Goal: Information Seeking & Learning: Check status

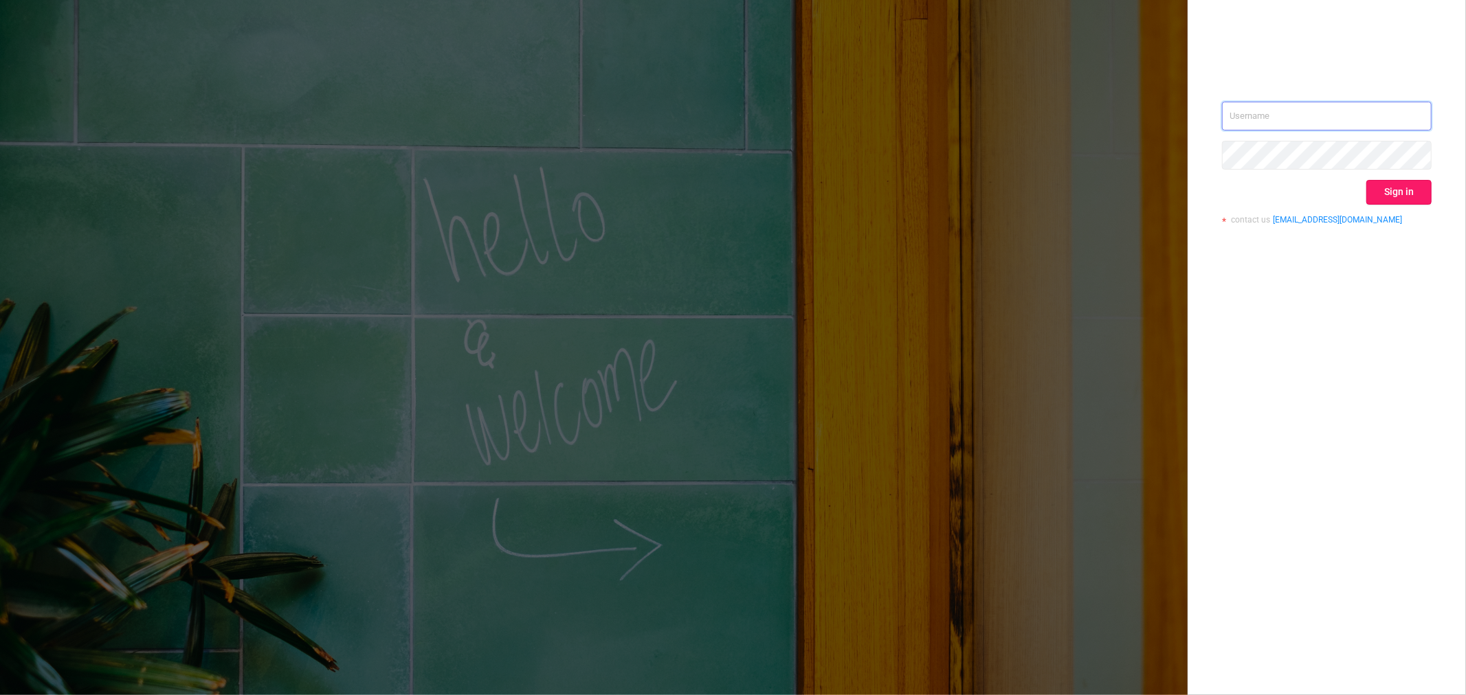
type input "ido@mobitech.io"
click at [1398, 183] on button "Sign in" at bounding box center [1398, 192] width 65 height 25
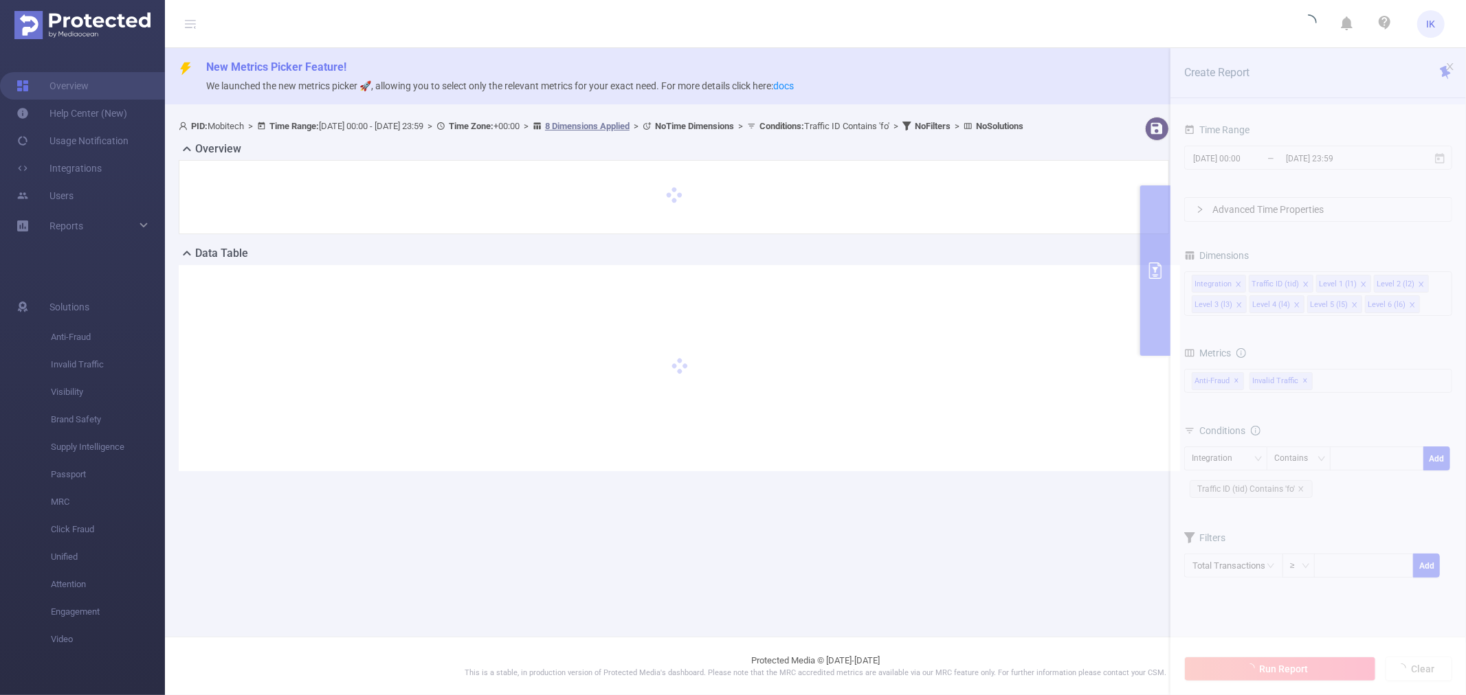
click at [1307, 201] on section "PID: Mobitech > Time Range: 2025-08-14 00:00 - 2025-08-16 23:59 > Time Zone: +0…" at bounding box center [815, 305] width 1301 height 388
click at [1317, 166] on section "PID: Mobitech > Time Range: 2025-08-14 00:00 - 2025-08-16 23:59 > Time Zone: +0…" at bounding box center [815, 305] width 1301 height 388
click at [1310, 161] on section "PID: Mobitech > Time Range: 2025-08-14 00:00 - 2025-08-16 23:59 > Time Zone: +0…" at bounding box center [815, 305] width 1301 height 388
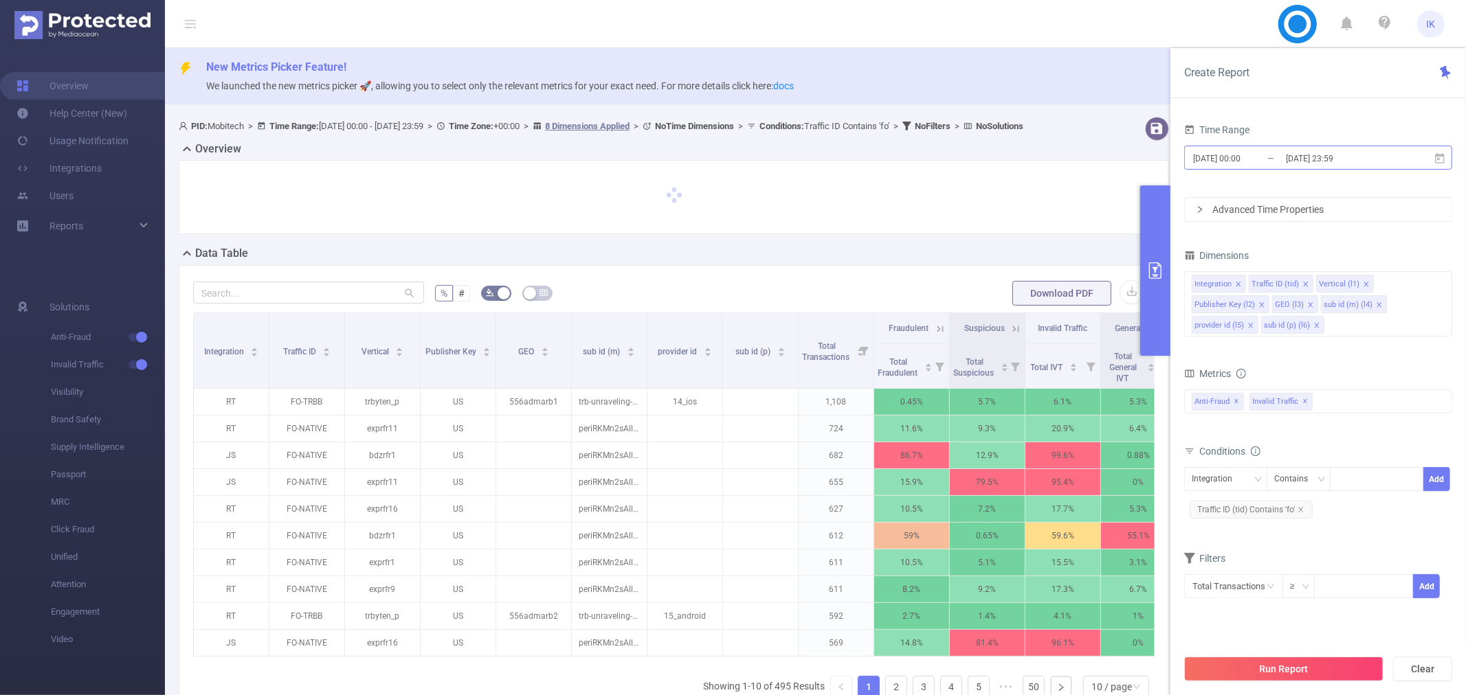
click at [1306, 160] on input "[DATE] 23:59" at bounding box center [1339, 158] width 111 height 19
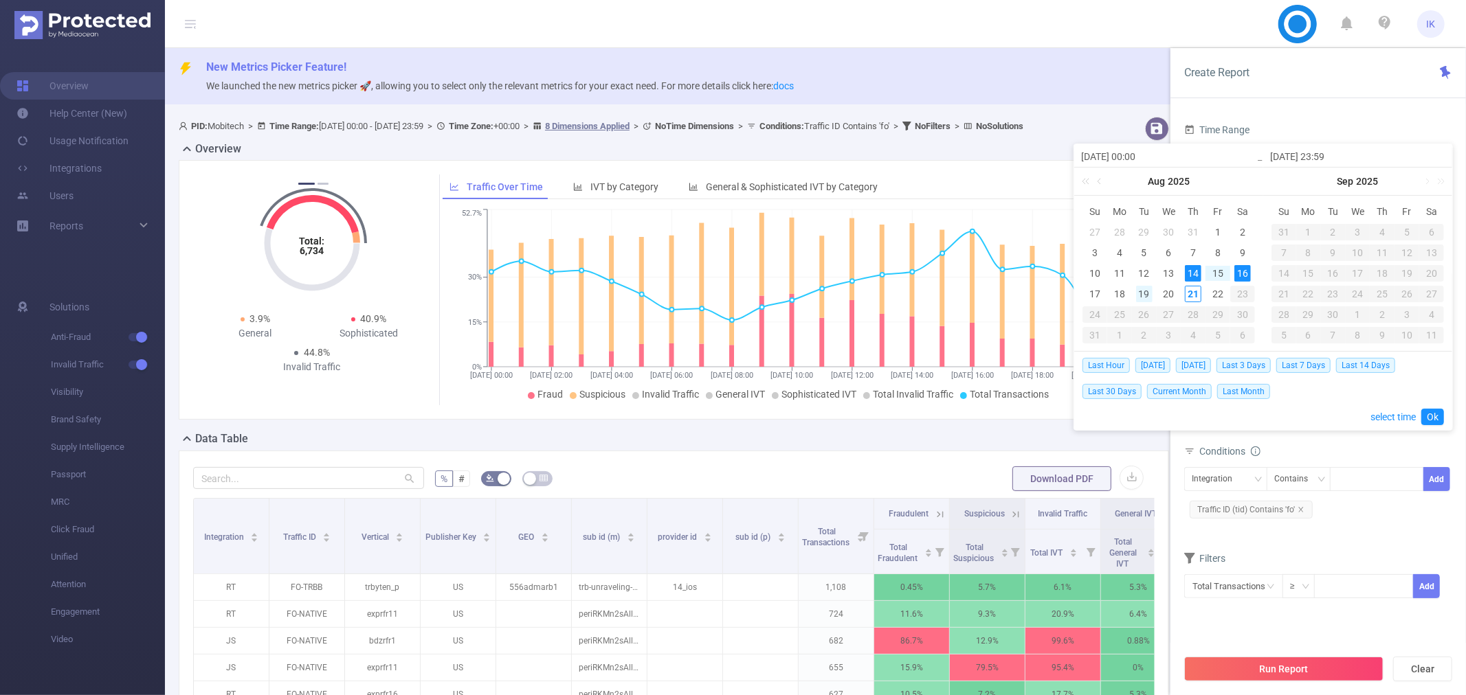
click at [1143, 291] on div "19" at bounding box center [1144, 294] width 16 height 16
click at [1196, 295] on div "21" at bounding box center [1193, 294] width 16 height 16
type input "2025-08-19 00:00"
type input "2025-08-21 23:59"
type input "2025-08-19 00:00"
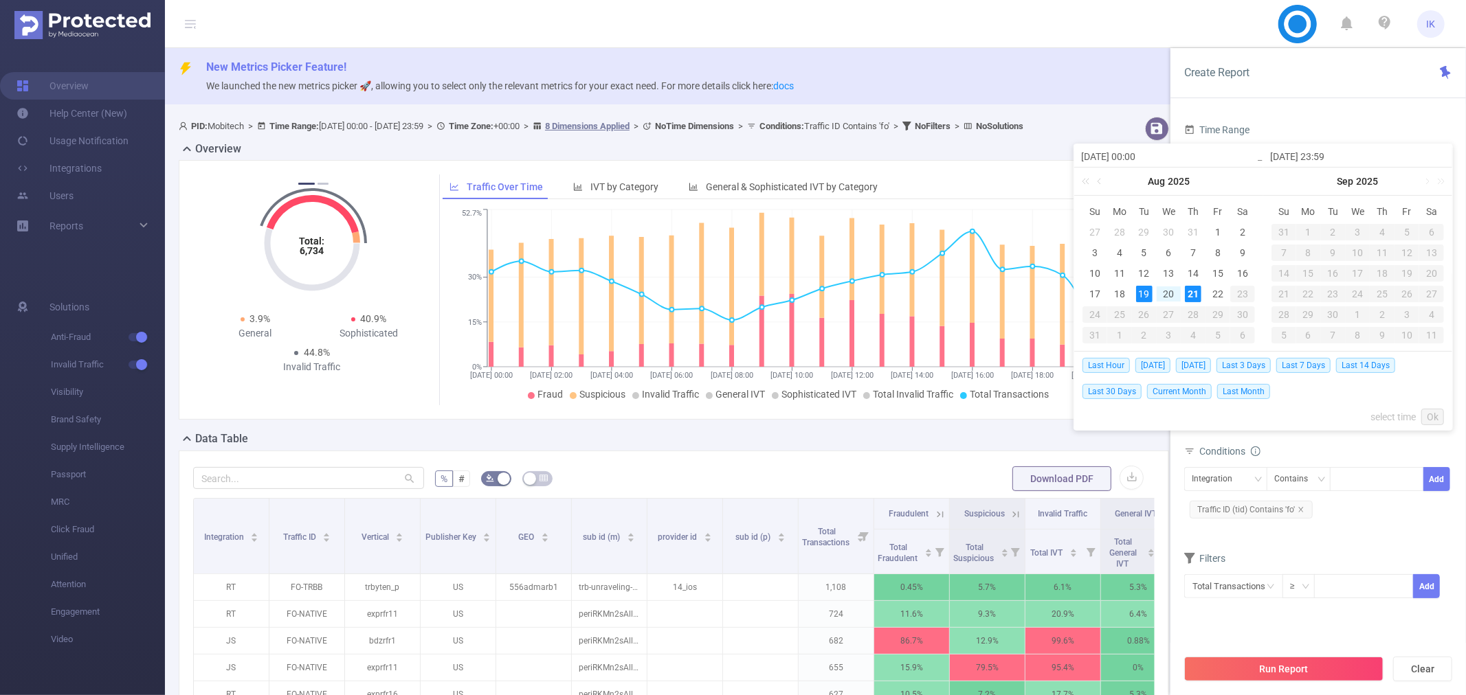
type input "2025-08-21 23:59"
click at [1440, 421] on link "Ok" at bounding box center [1432, 417] width 23 height 16
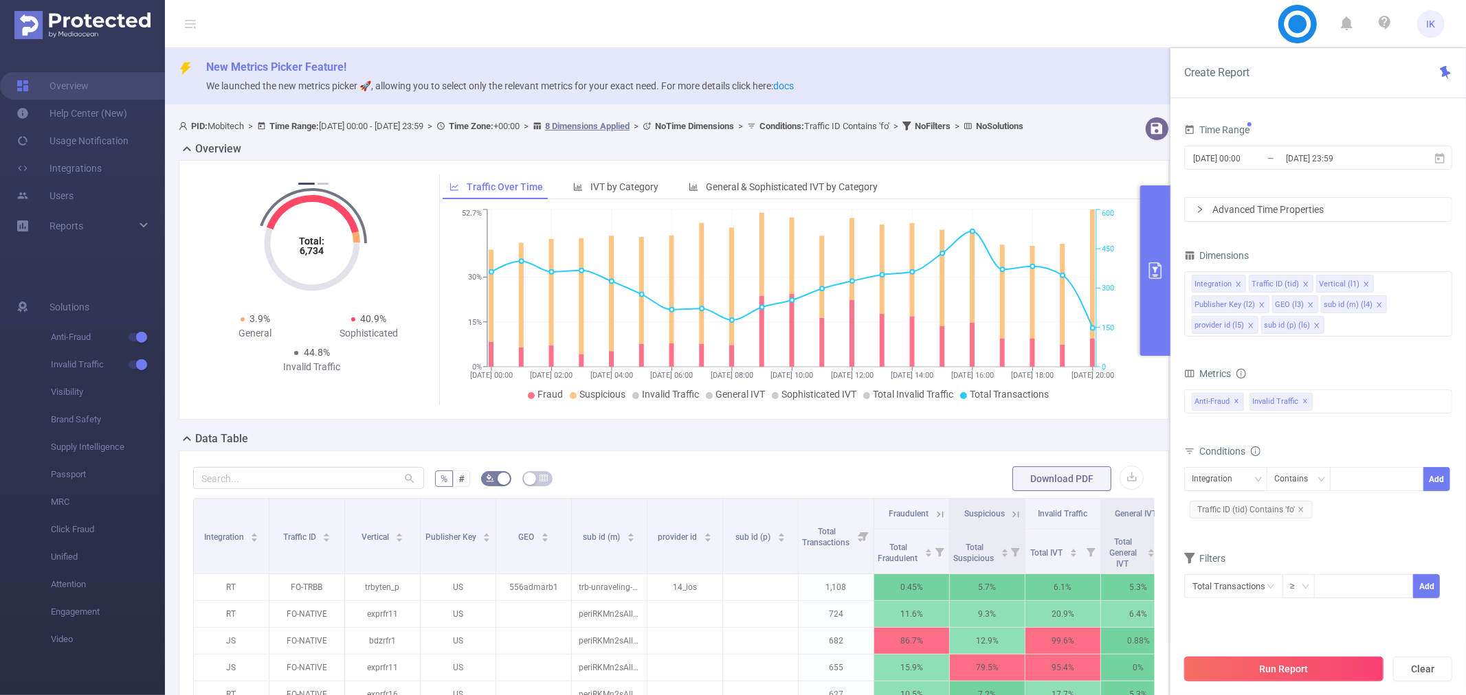
click at [1317, 668] on button "Run Report" at bounding box center [1283, 669] width 199 height 25
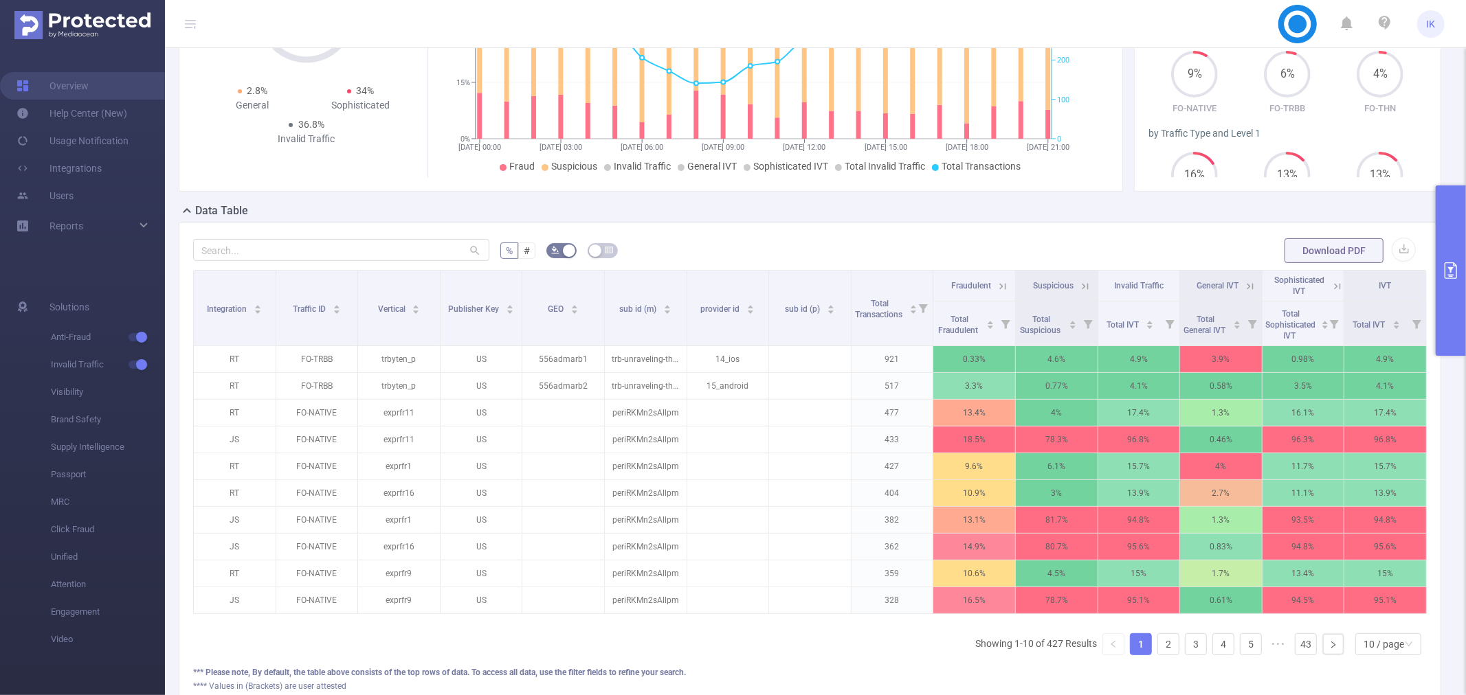
scroll to position [229, 0]
click at [1355, 655] on div "10 / page" at bounding box center [1388, 644] width 66 height 22
click at [1367, 624] on li "50 / page" at bounding box center [1376, 632] width 66 height 22
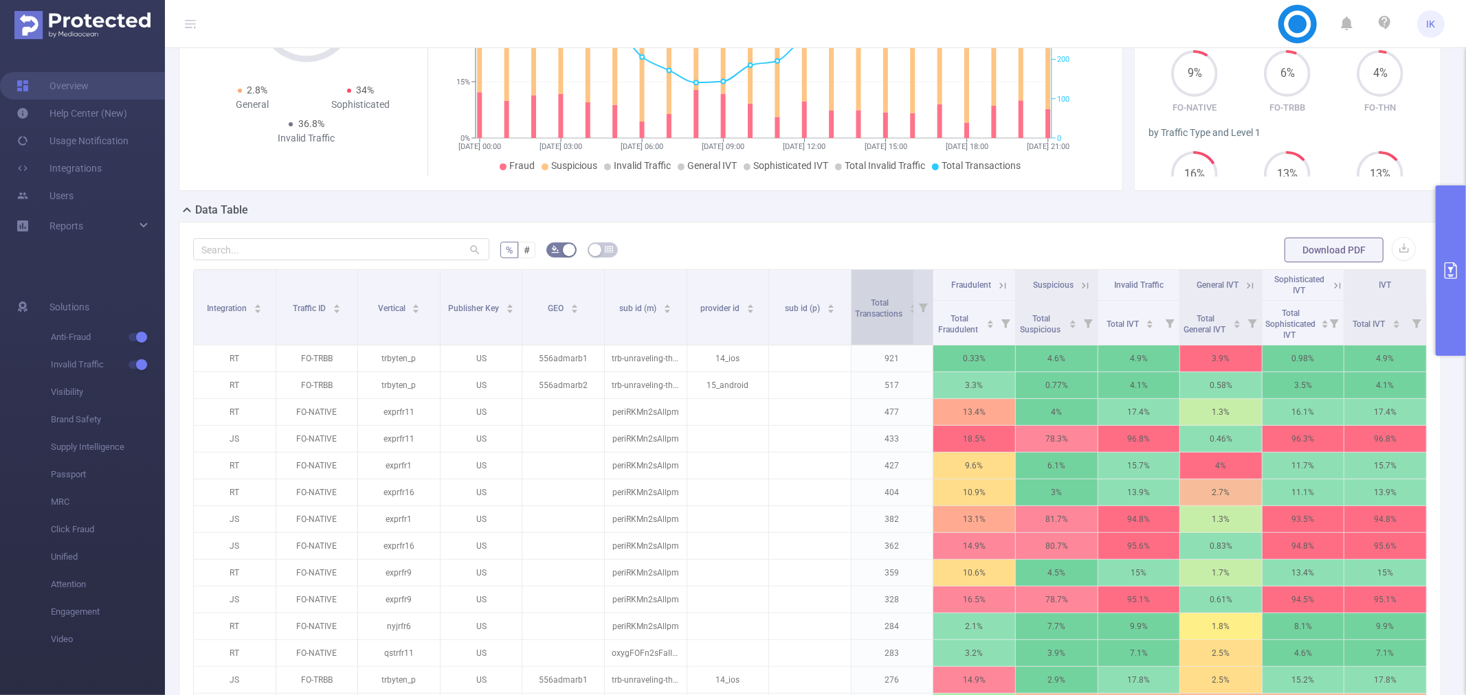
click at [864, 300] on span "Total Transactions" at bounding box center [879, 308] width 49 height 21
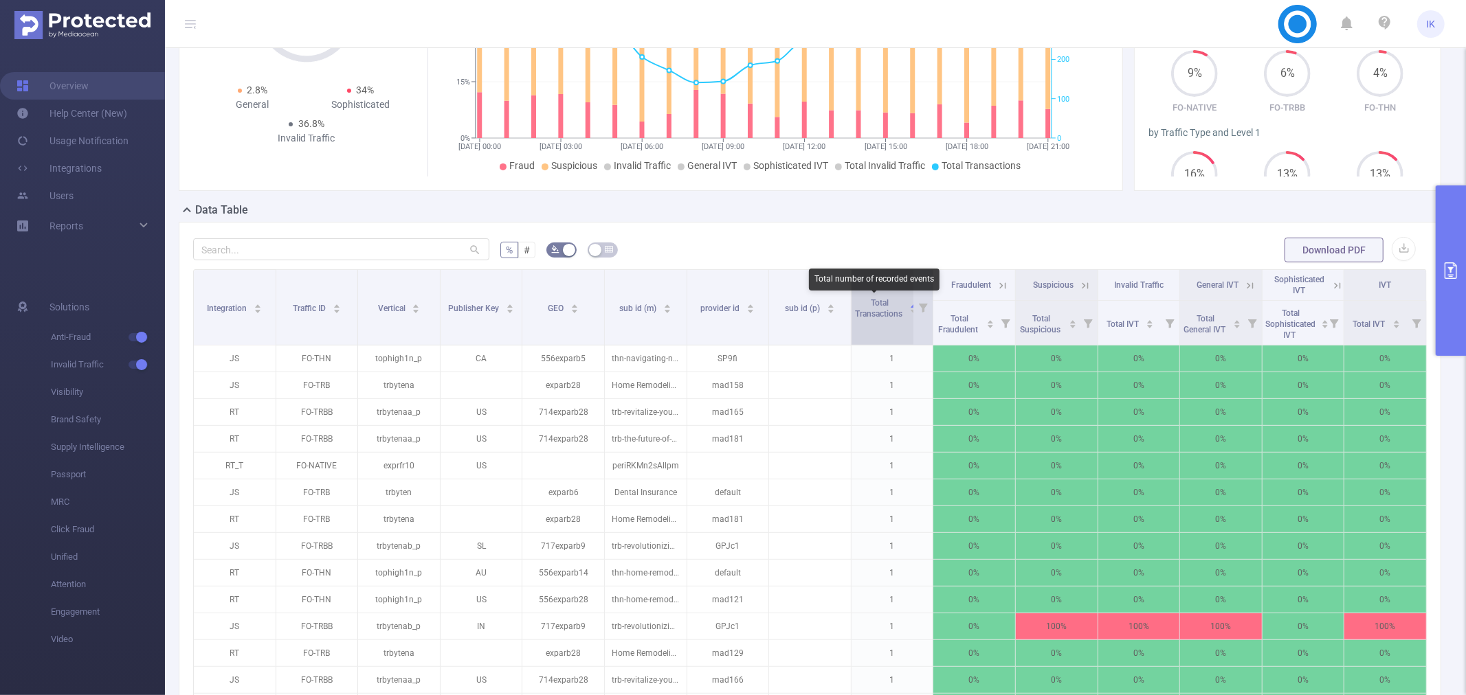
click at [864, 300] on span "Total Transactions" at bounding box center [879, 308] width 49 height 21
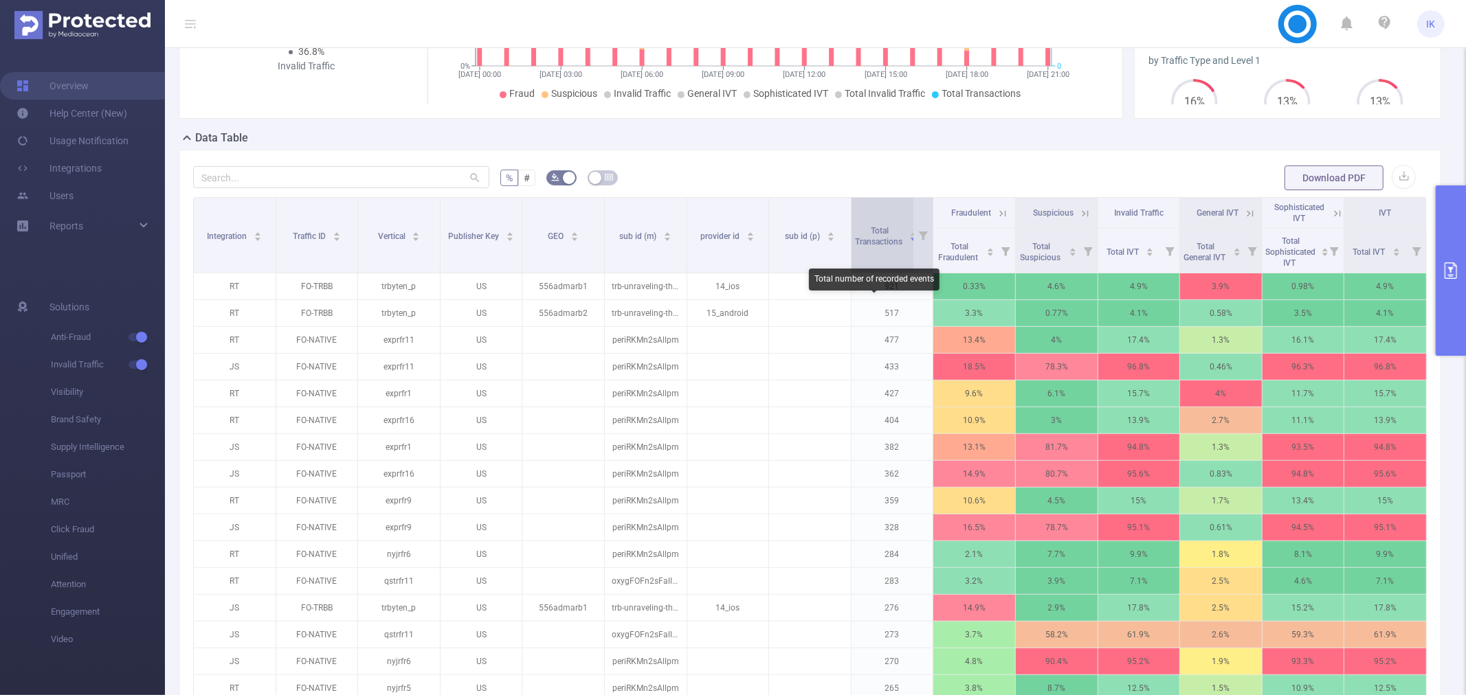
scroll to position [381, 0]
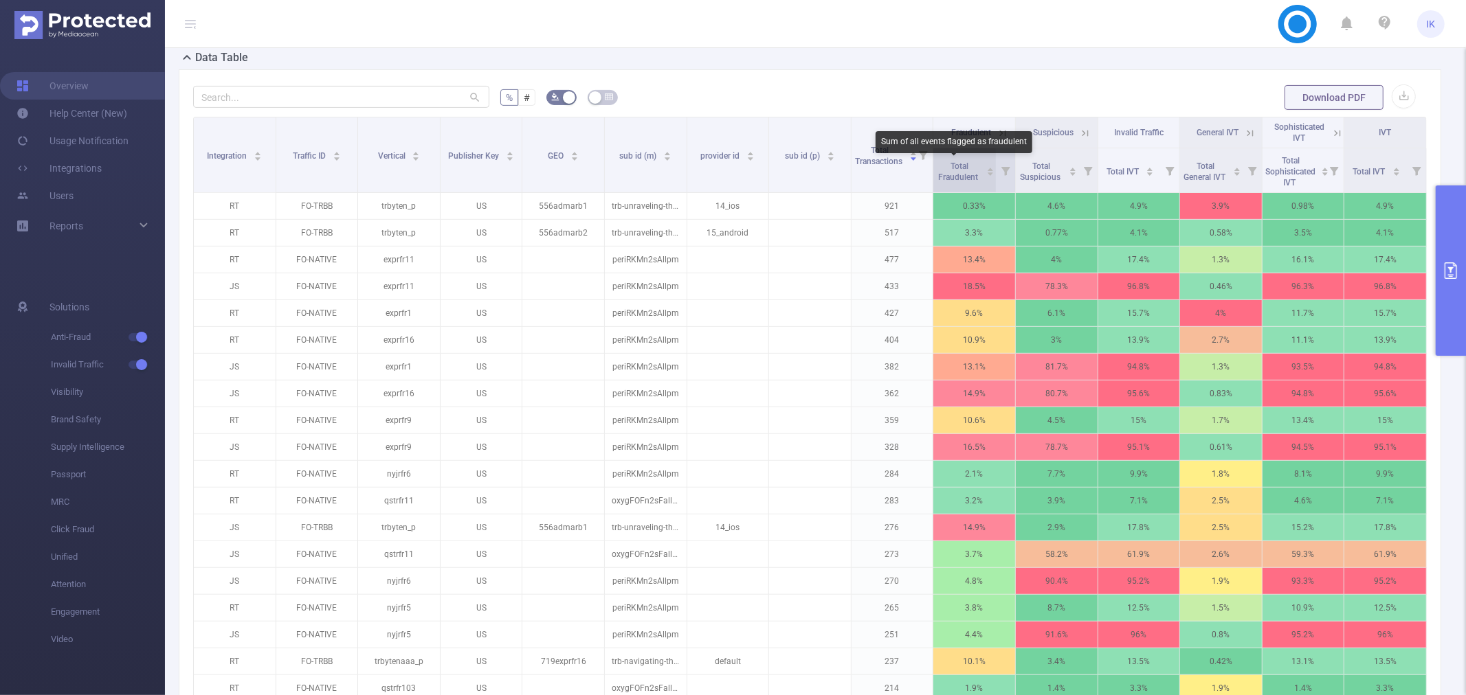
click at [955, 163] on span "Total Fraudulent" at bounding box center [959, 171] width 42 height 21
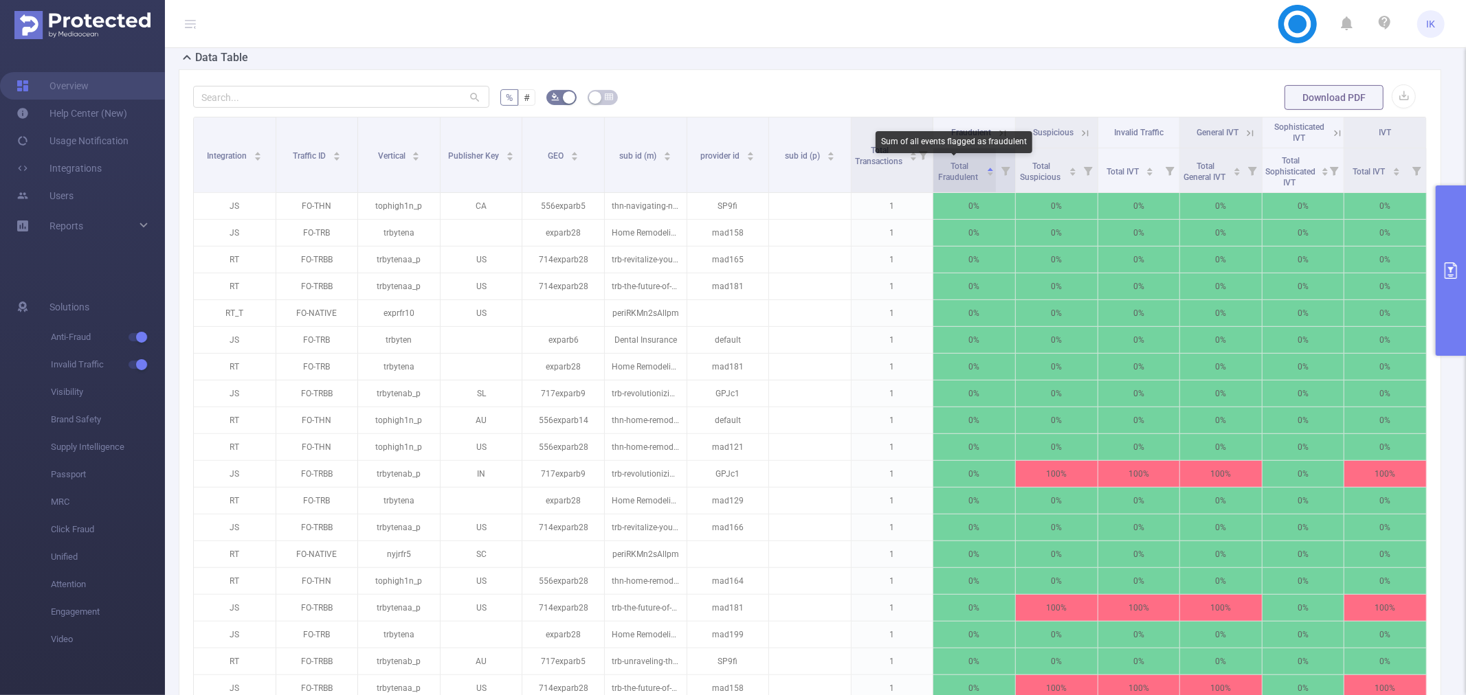
click at [955, 163] on span "Total Fraudulent" at bounding box center [959, 171] width 42 height 21
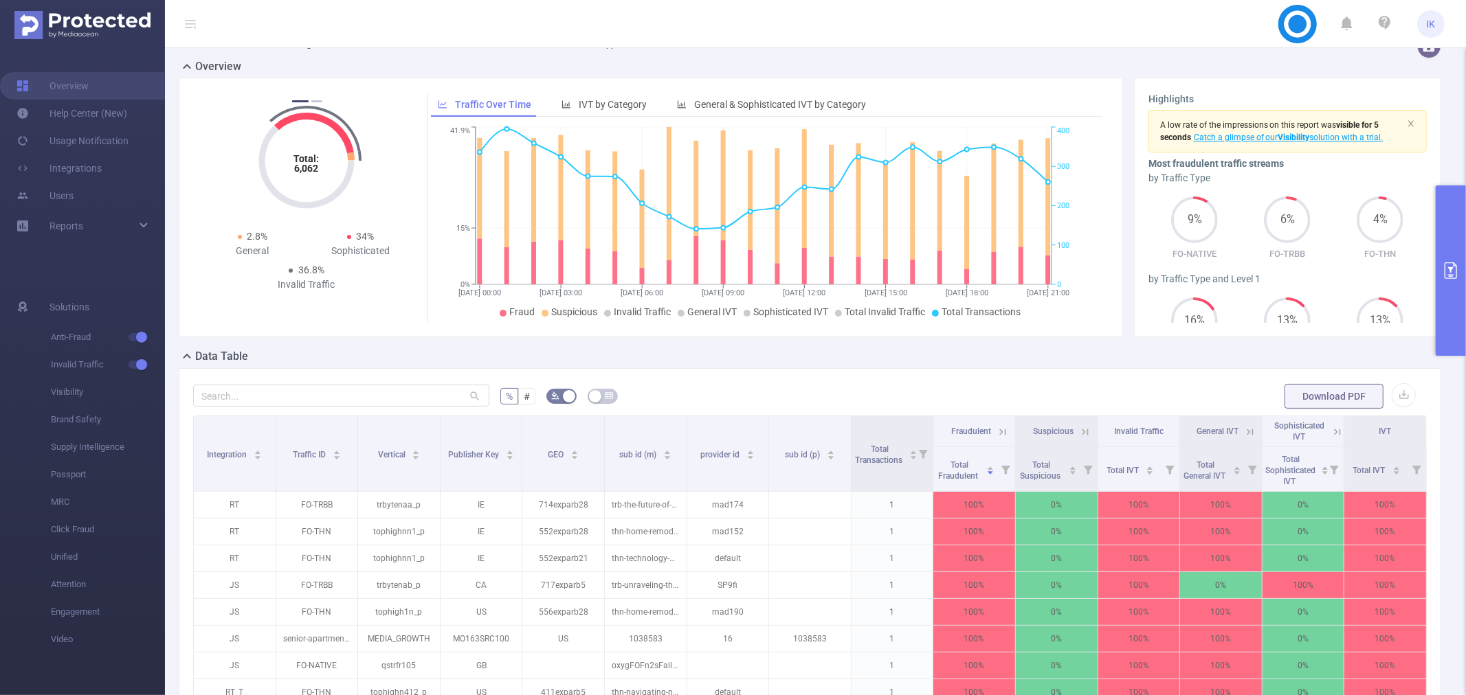
scroll to position [0, 0]
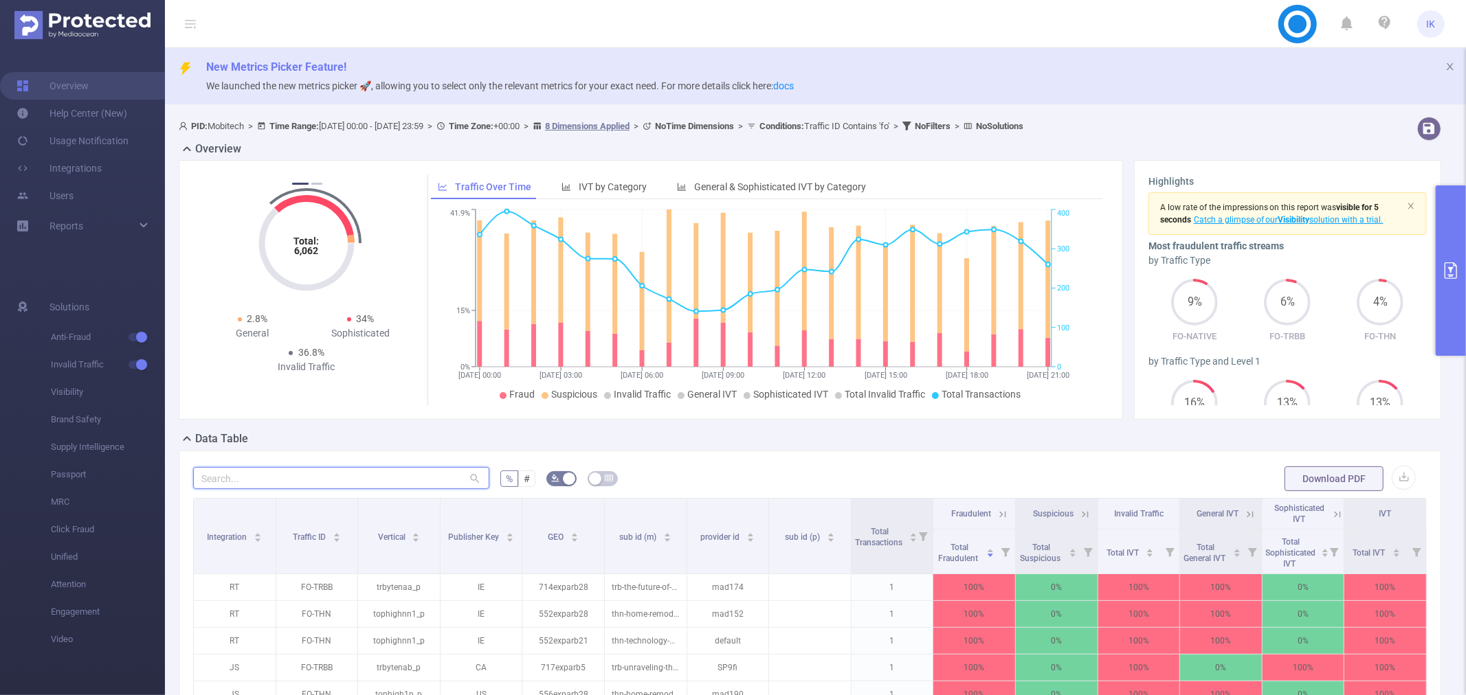
click at [270, 480] on input "text" at bounding box center [341, 478] width 296 height 22
type input "ק"
type input "f"
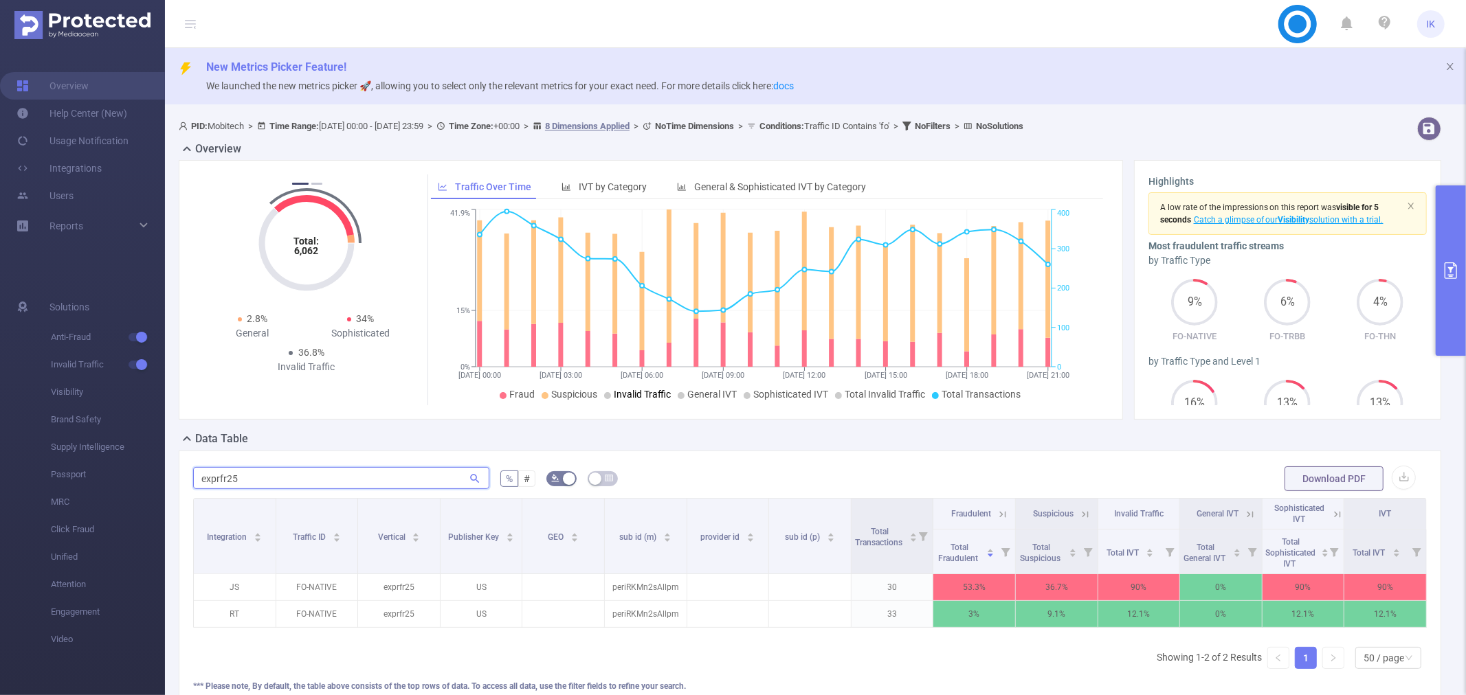
scroll to position [139, 0]
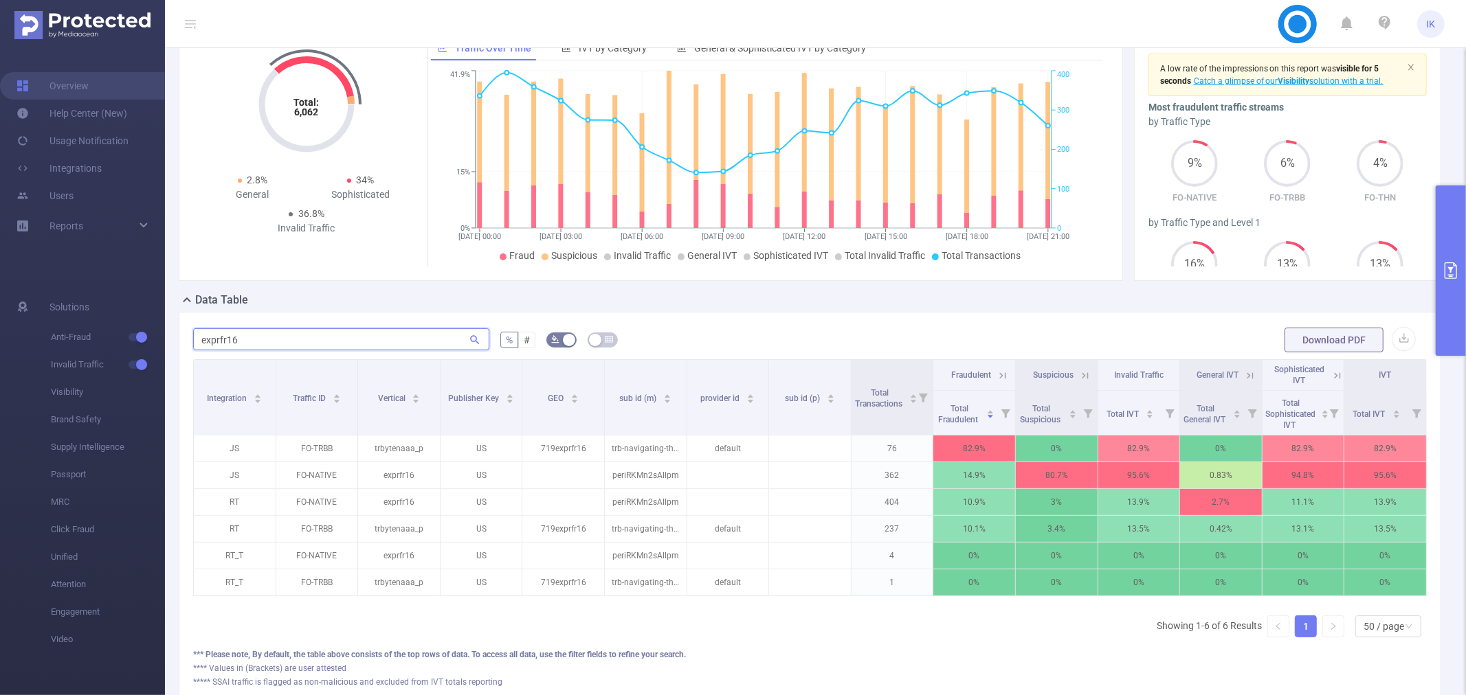
type input "exprfr16"
click at [1465, 267] on button "primary" at bounding box center [1450, 271] width 30 height 170
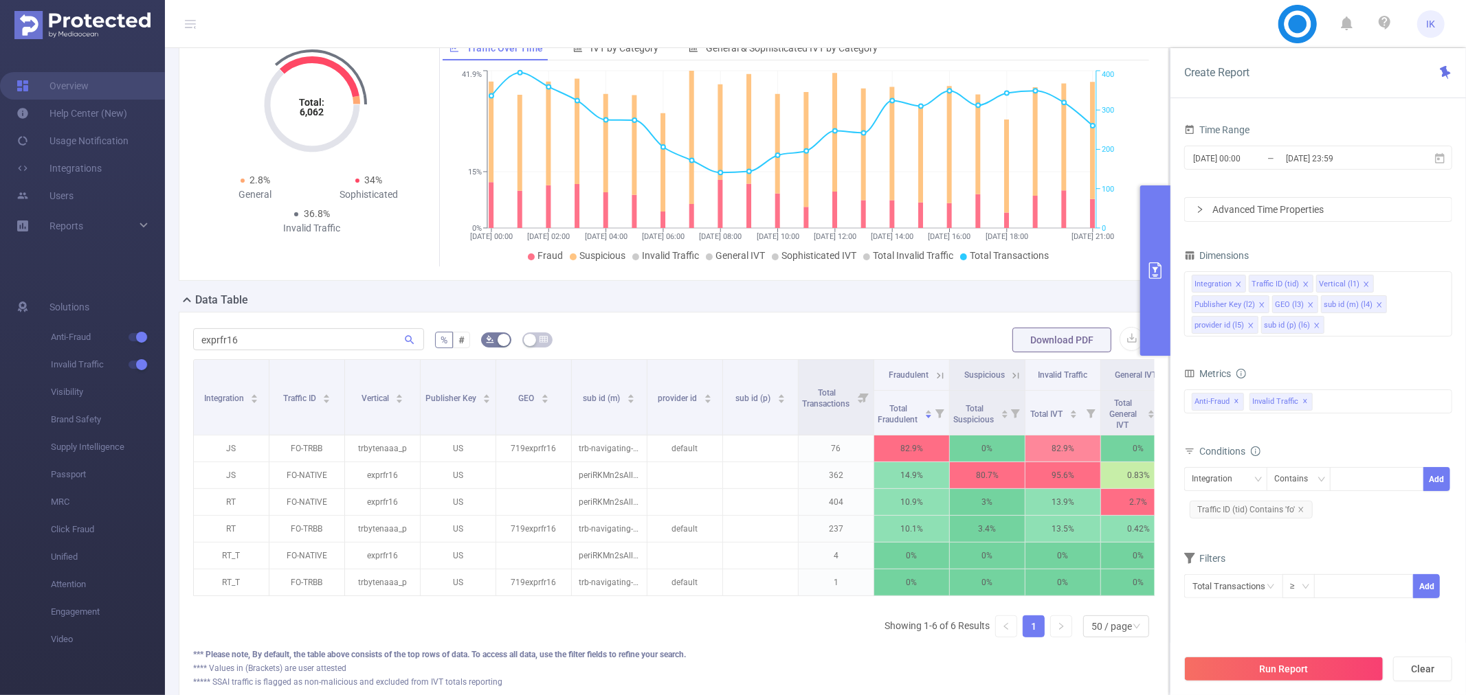
click at [1465, 267] on div "Time Range 2025-08-19 00:00 _ 2025-08-21 23:59 Advanced Time Properties Dimensi…" at bounding box center [1317, 413] width 295 height 613
click at [1148, 295] on button "primary" at bounding box center [1155, 271] width 30 height 170
